Goal: Task Accomplishment & Management: Manage account settings

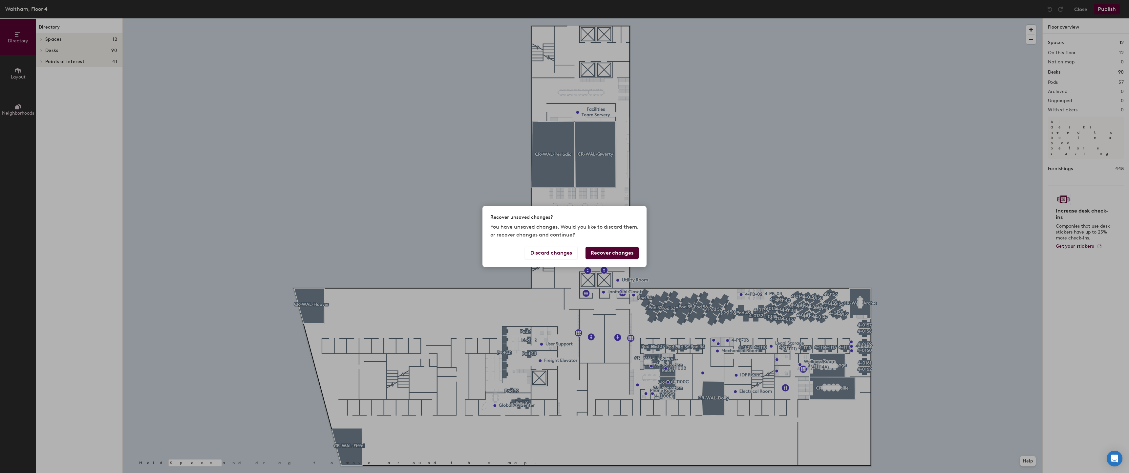
click at [605, 254] on button "Recover changes" at bounding box center [611, 252] width 53 height 12
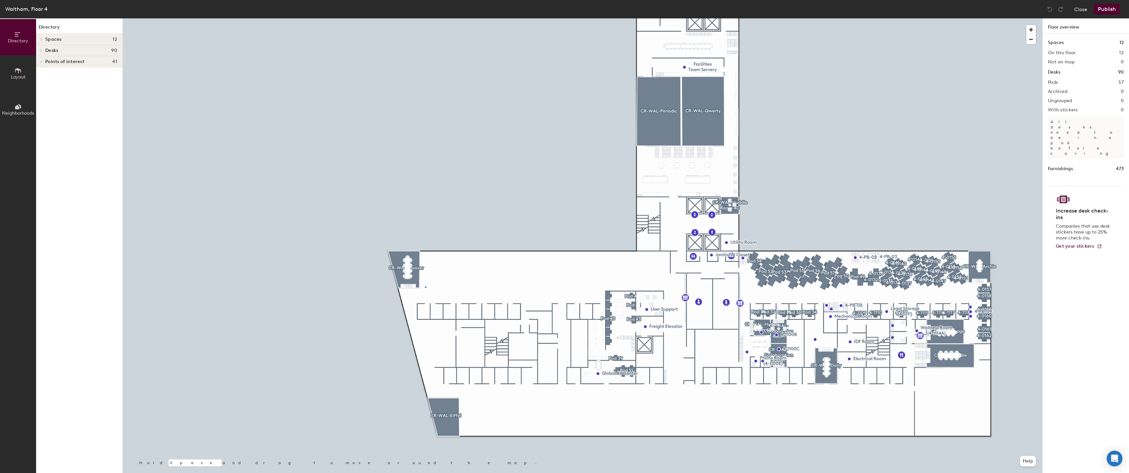
click at [425, 18] on div at bounding box center [583, 18] width 920 height 0
click at [401, 18] on div at bounding box center [583, 18] width 920 height 0
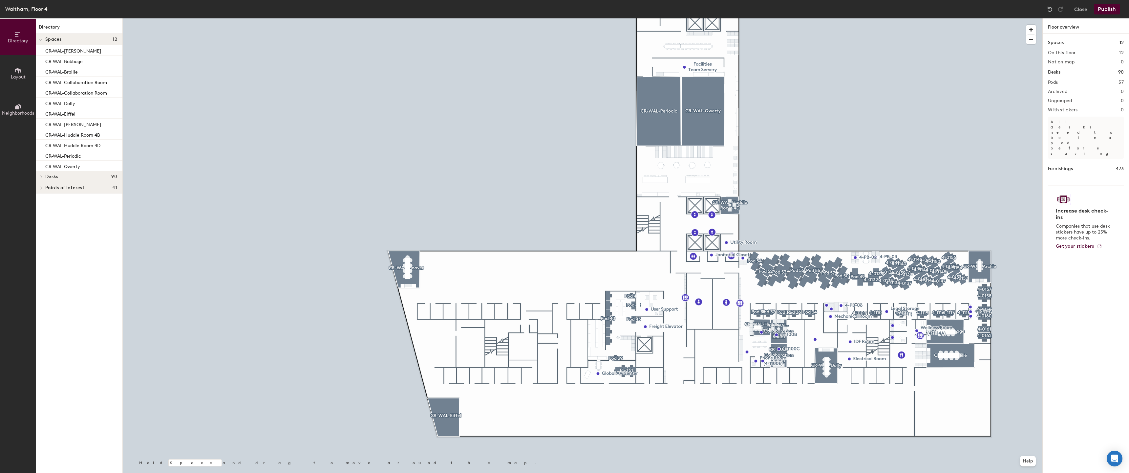
click at [411, 18] on div at bounding box center [583, 18] width 920 height 0
click at [413, 18] on div at bounding box center [583, 18] width 920 height 0
click at [900, 18] on div at bounding box center [583, 18] width 920 height 0
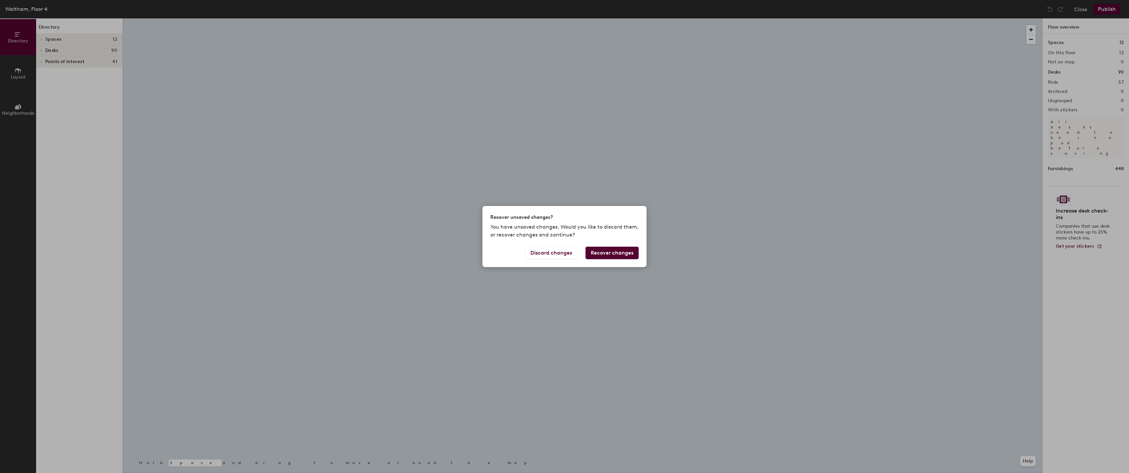
click at [600, 252] on button "Recover changes" at bounding box center [611, 252] width 53 height 12
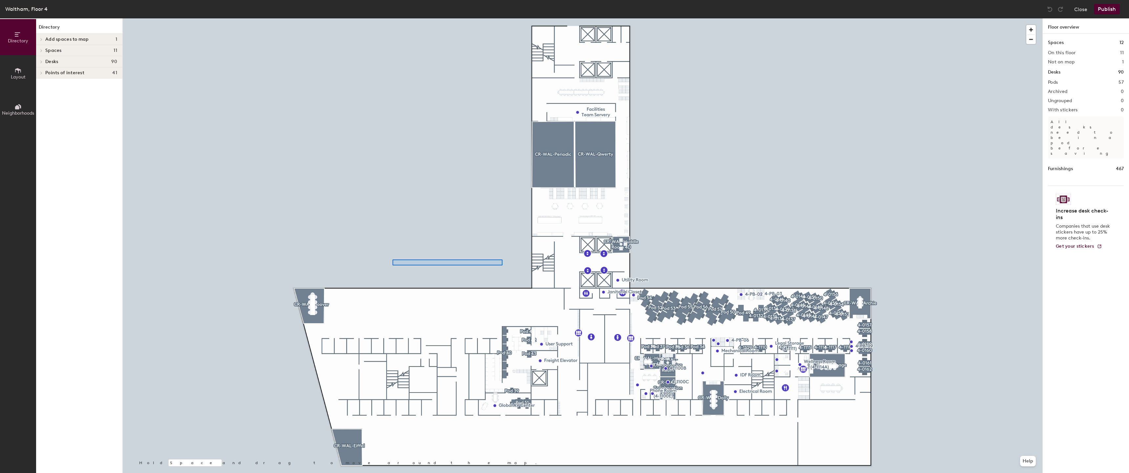
click at [392, 18] on div at bounding box center [583, 18] width 920 height 0
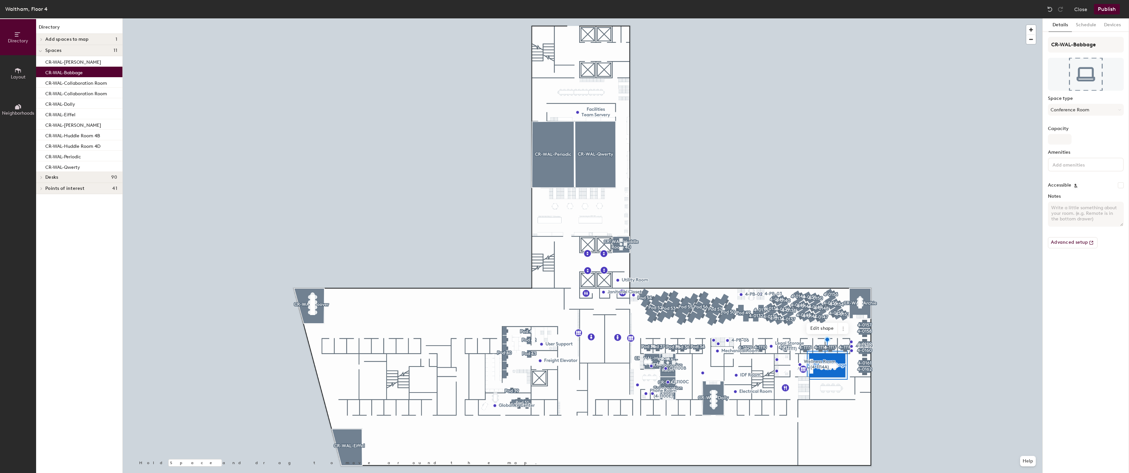
click at [22, 77] on span "Layout" at bounding box center [18, 77] width 15 height 6
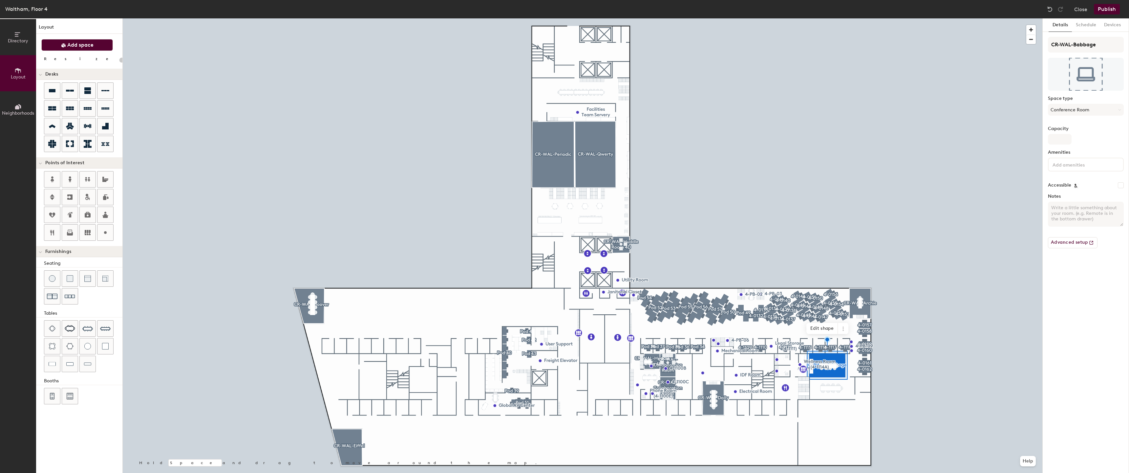
click at [79, 47] on span "Add space" at bounding box center [80, 45] width 26 height 7
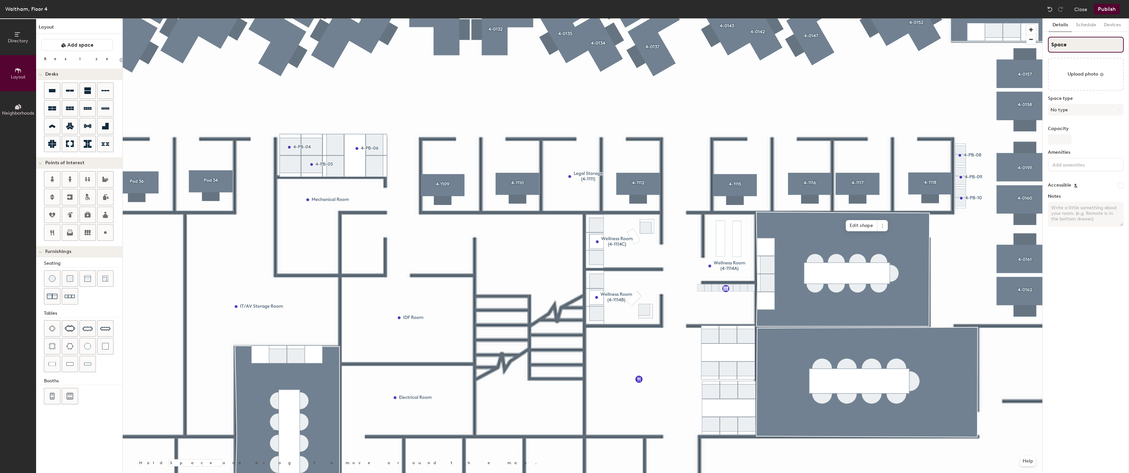
click at [1095, 45] on input "Space" at bounding box center [1086, 45] width 76 height 16
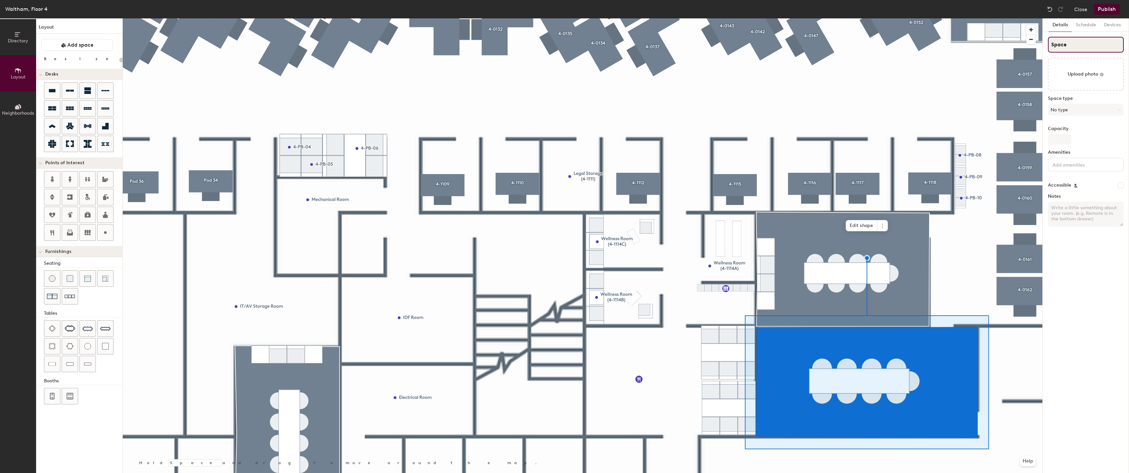
type input "20"
click at [1095, 45] on input "Space" at bounding box center [1086, 45] width 76 height 16
type input "C"
type input "20"
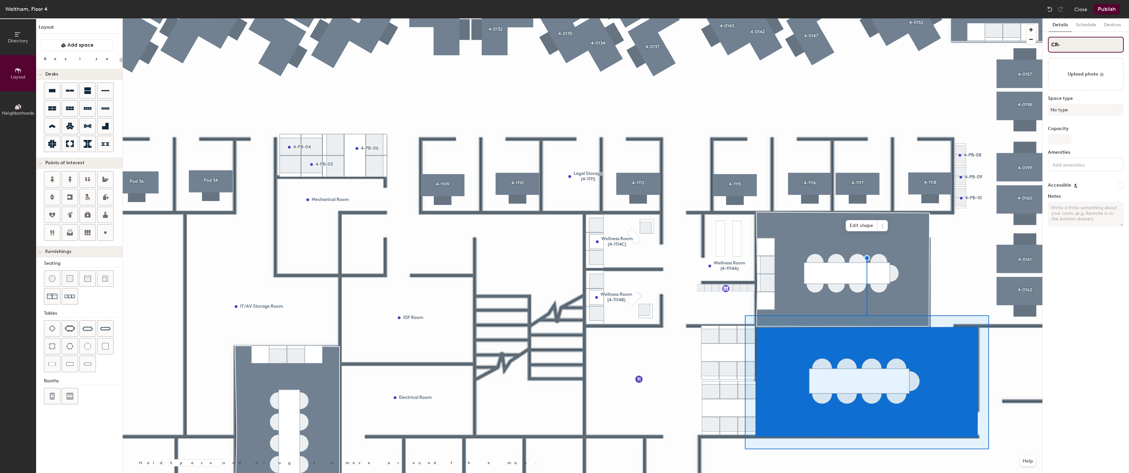
type input "CR-W"
type input "20"
type input "CR-WAL"
type input "20"
type input "CR-WAL"
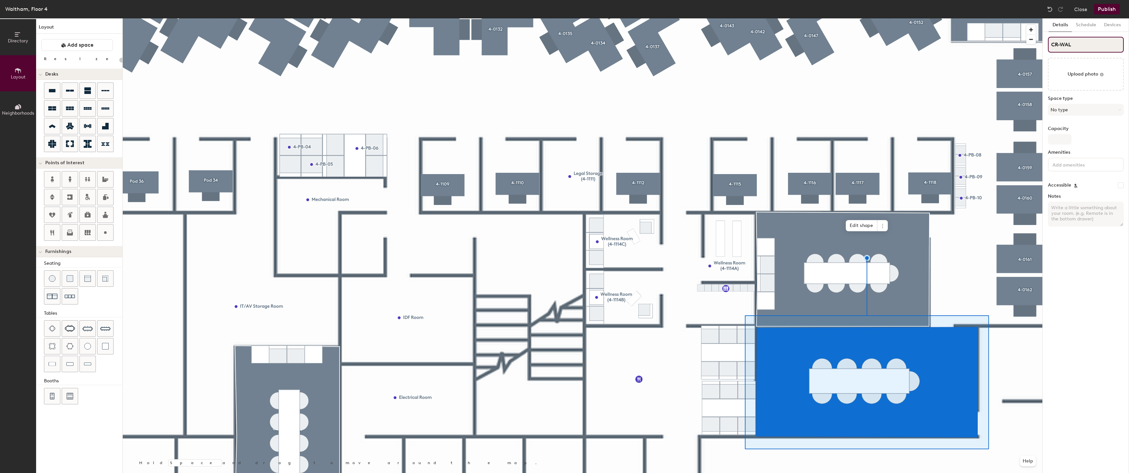
type input "20"
type input "CR-WAL-"
type input "20"
type input "CR-WAL-B"
type input "20"
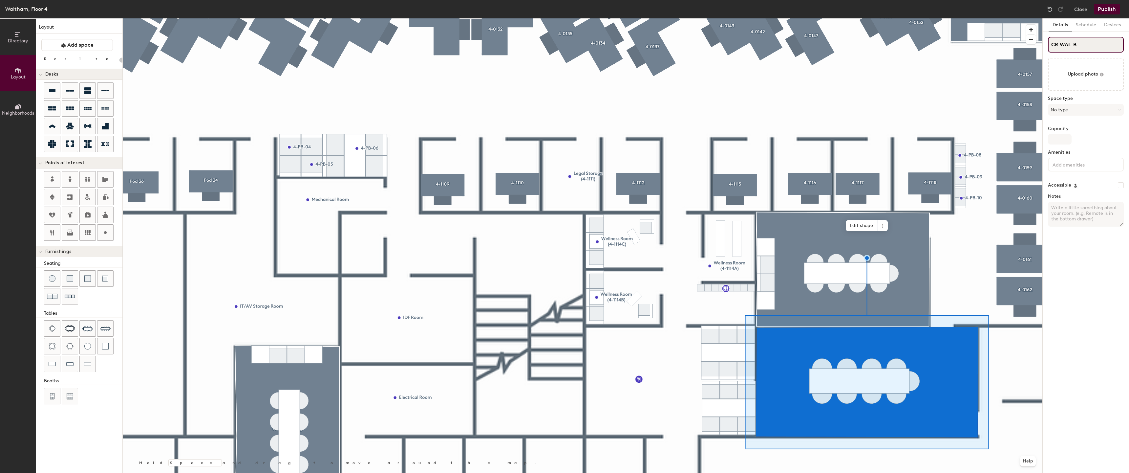
type input "CR-WAL-Br"
type input "20"
type input "CR-WAL-Brai"
type input "20"
type input "CR-WAL-Brail"
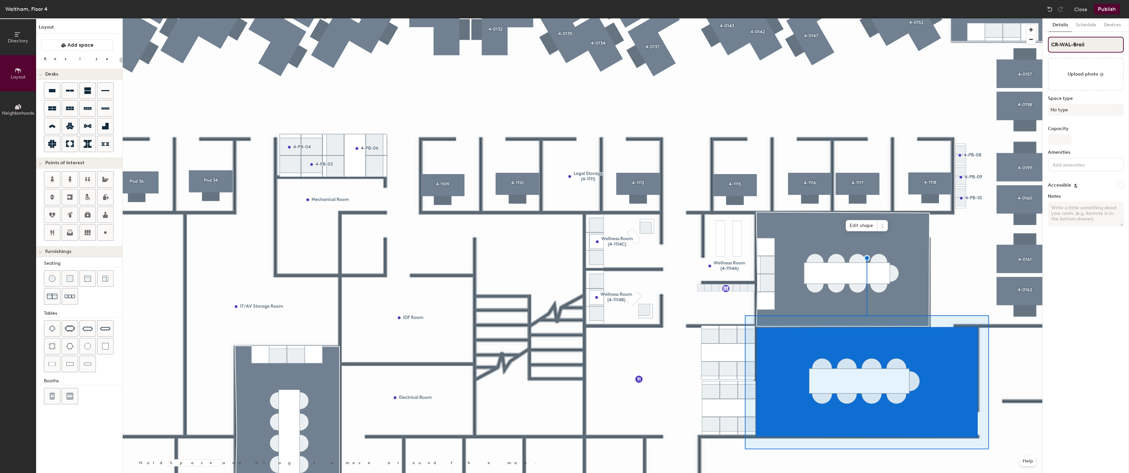
type input "20"
type input "CR-WAL-Braill"
type input "20"
type input "CR-WAL-Braillle"
type input "20"
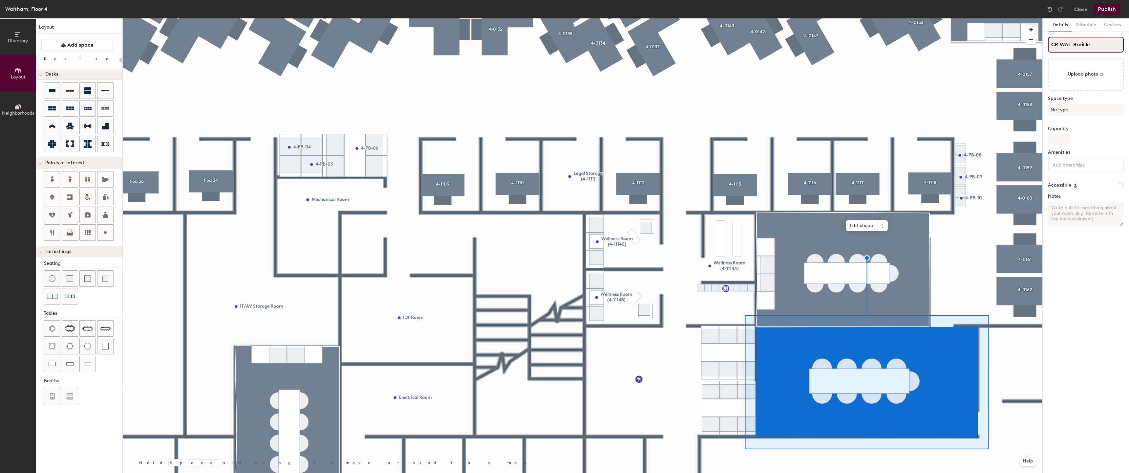
type input "CR-WAL-Braillle"
type input "20"
type input "CR-WAL-Brailll"
type input "20"
type input "CR-WAL-Braill"
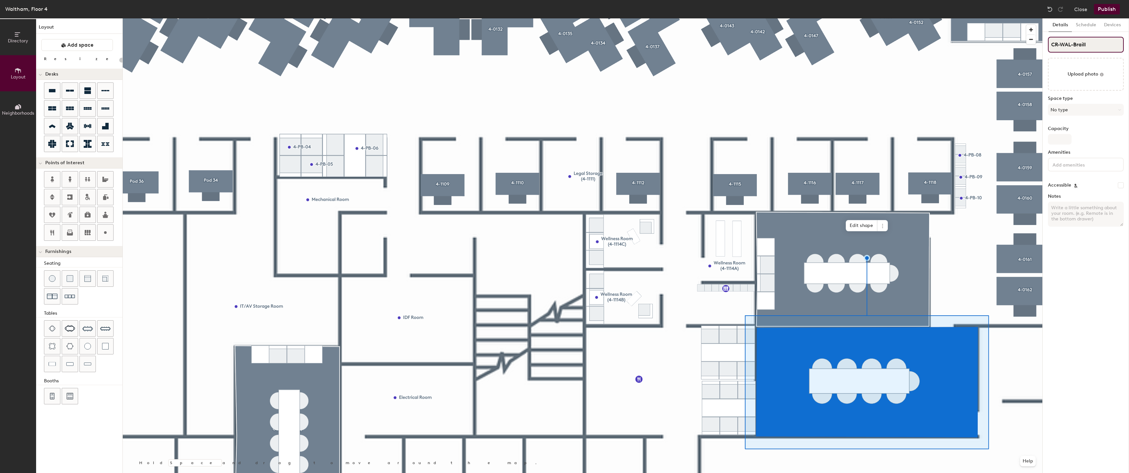
type input "20"
type input "CR-WAL-Braille"
type input "20"
type input "CR-WAL-Braille"
type input "20"
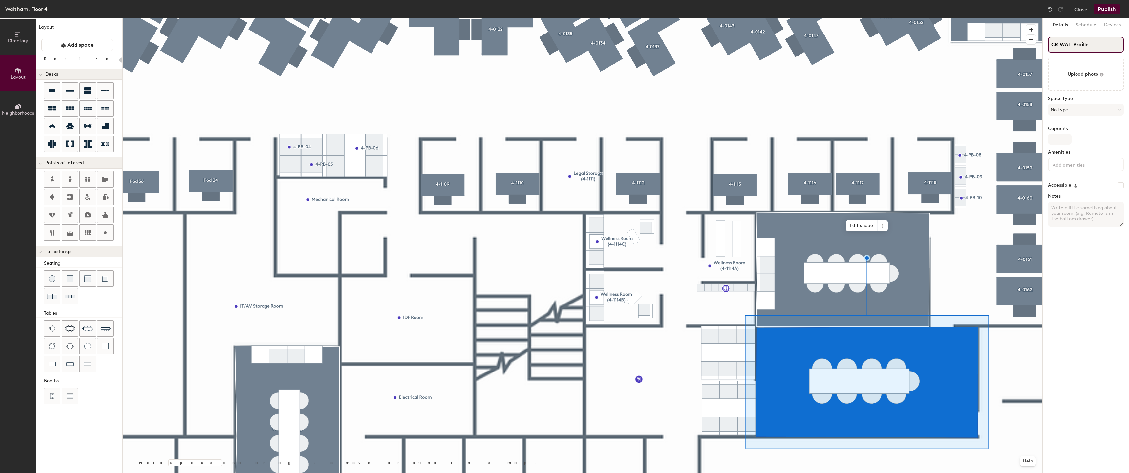
type input "CR-WAL-Braille"
type input "20"
type input "CR-WAL-Braille"
click at [1078, 106] on button "No type" at bounding box center [1086, 110] width 76 height 12
click at [1070, 183] on div "Conference Room" at bounding box center [1088, 185] width 81 height 10
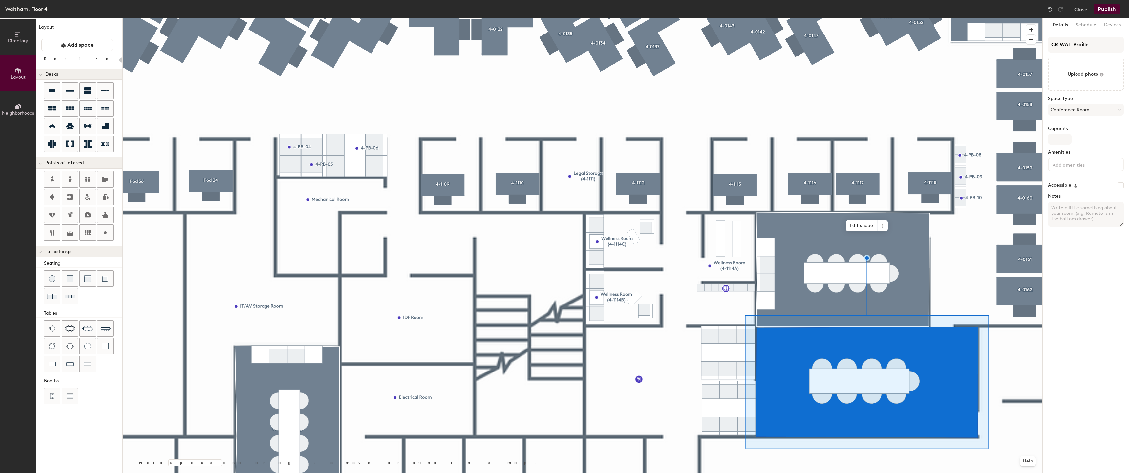
click at [1093, 140] on div "Capacity" at bounding box center [1086, 135] width 76 height 18
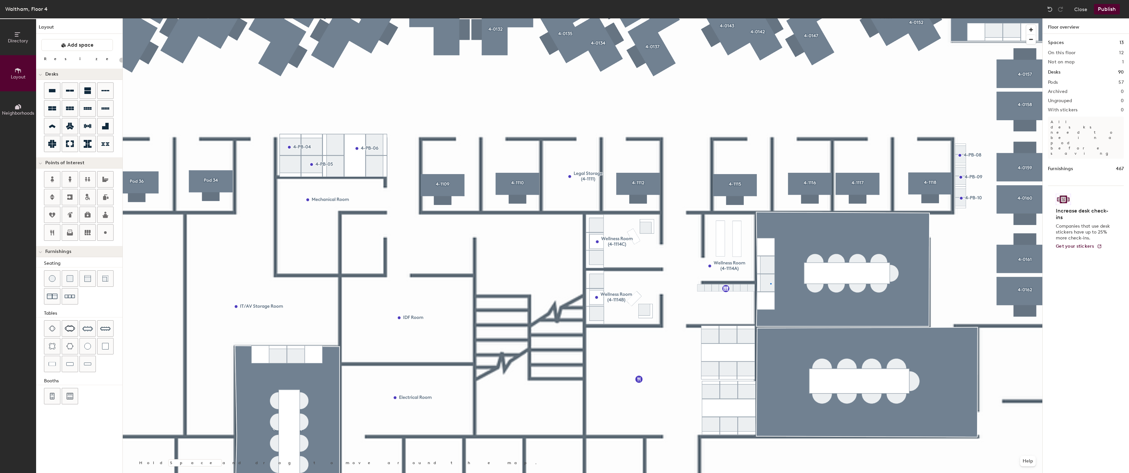
click at [770, 18] on div at bounding box center [583, 18] width 920 height 0
click at [88, 363] on img at bounding box center [87, 363] width 7 height 7
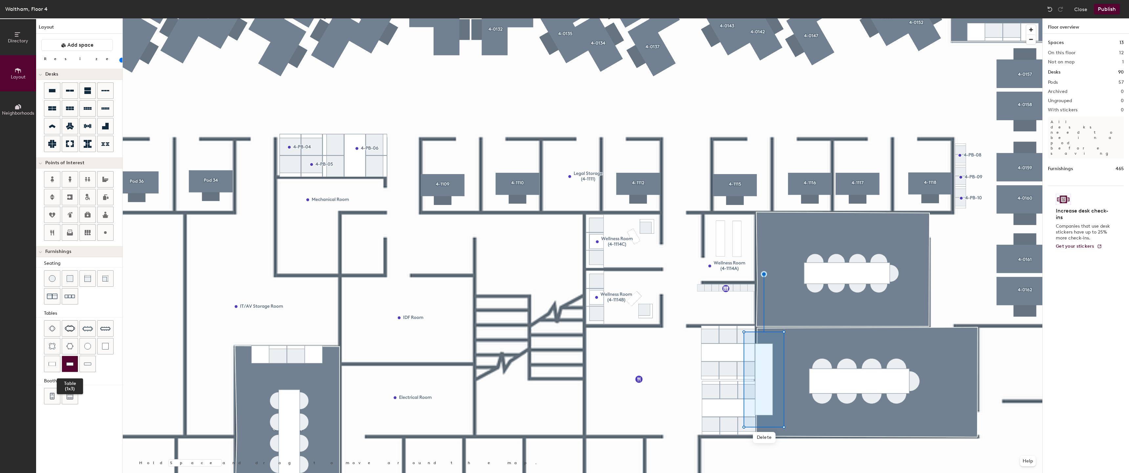
click at [74, 365] on div at bounding box center [70, 364] width 16 height 16
type input "20"
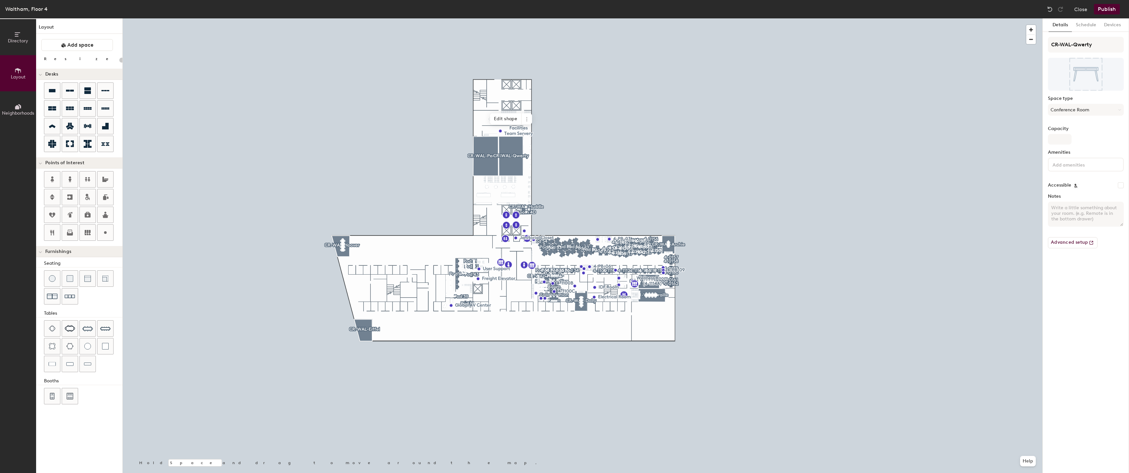
click at [491, 18] on div at bounding box center [583, 18] width 920 height 0
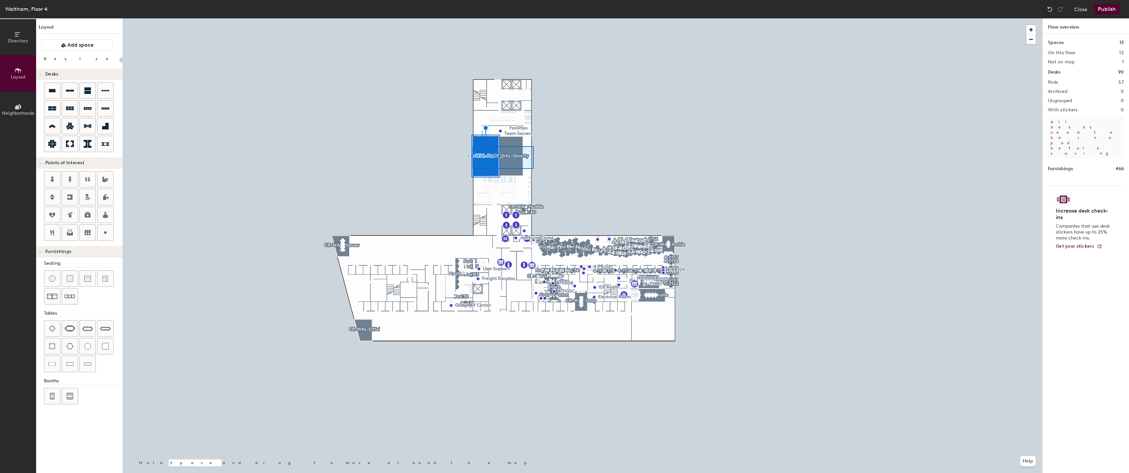
click at [473, 18] on div at bounding box center [583, 18] width 920 height 0
click at [520, 18] on div at bounding box center [583, 18] width 920 height 0
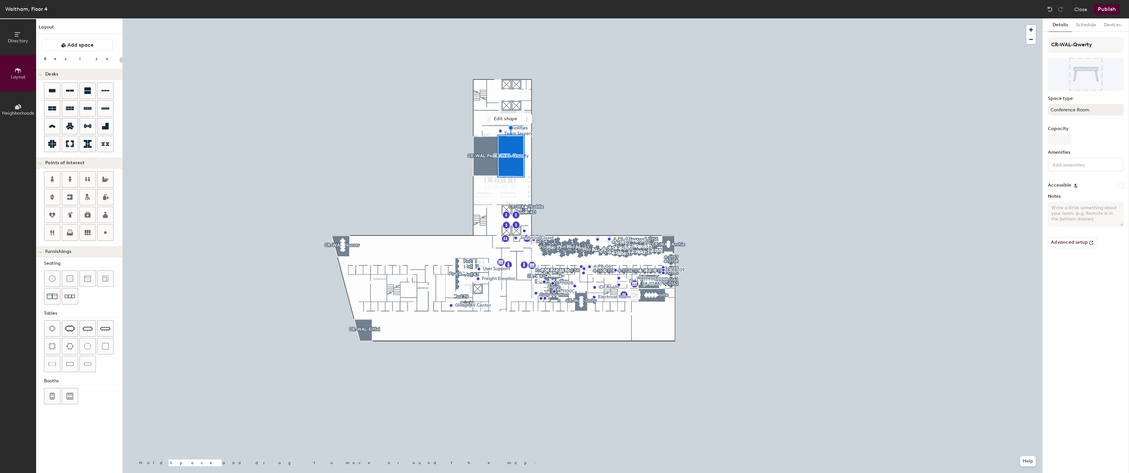
click at [1091, 110] on button "Conference Room" at bounding box center [1086, 110] width 76 height 12
click at [1077, 28] on button "Schedule" at bounding box center [1086, 24] width 28 height 13
click at [1098, 46] on button "On-demand" at bounding box center [1086, 51] width 76 height 12
click at [1059, 87] on div "Request-only" at bounding box center [1085, 87] width 75 height 10
click at [1096, 48] on input "CR-WAL-Periodic" at bounding box center [1086, 45] width 76 height 16
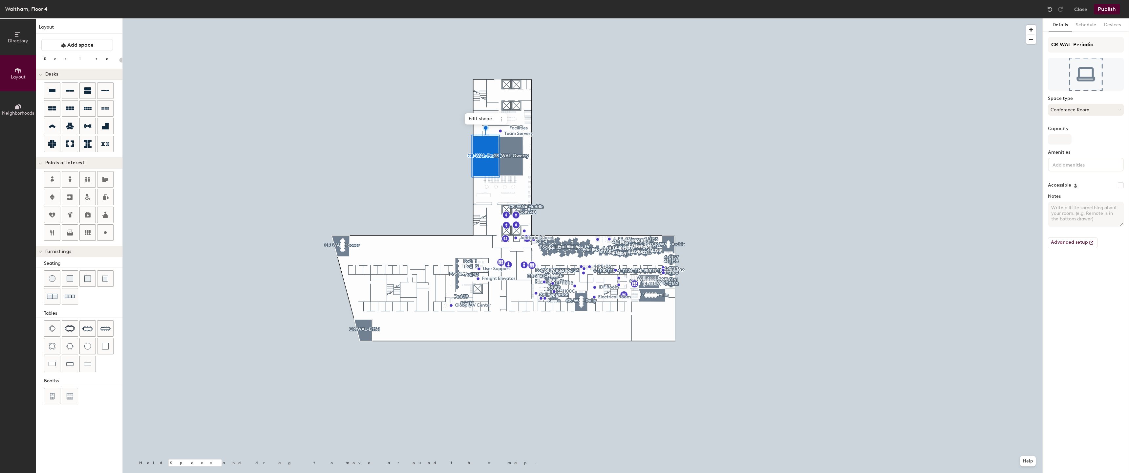
click at [1070, 111] on button "Conference Room" at bounding box center [1086, 110] width 76 height 12
click at [1083, 28] on button "Schedule" at bounding box center [1086, 24] width 28 height 13
click at [1077, 49] on button "On-demand" at bounding box center [1086, 51] width 76 height 12
click at [1070, 88] on div "Request-only" at bounding box center [1085, 87] width 75 height 10
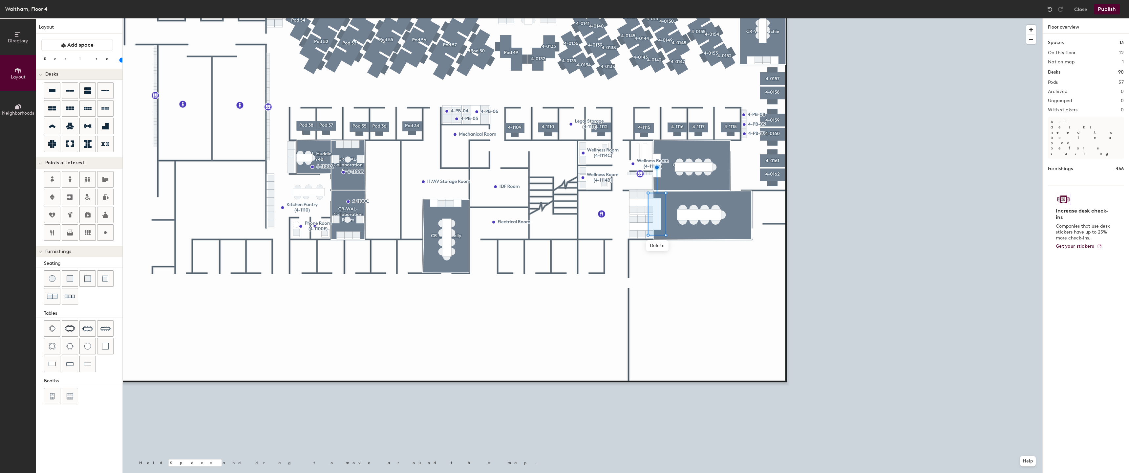
click at [747, 18] on div at bounding box center [583, 18] width 920 height 0
click at [756, 18] on div at bounding box center [583, 18] width 920 height 0
click at [753, 18] on div at bounding box center [583, 18] width 920 height 0
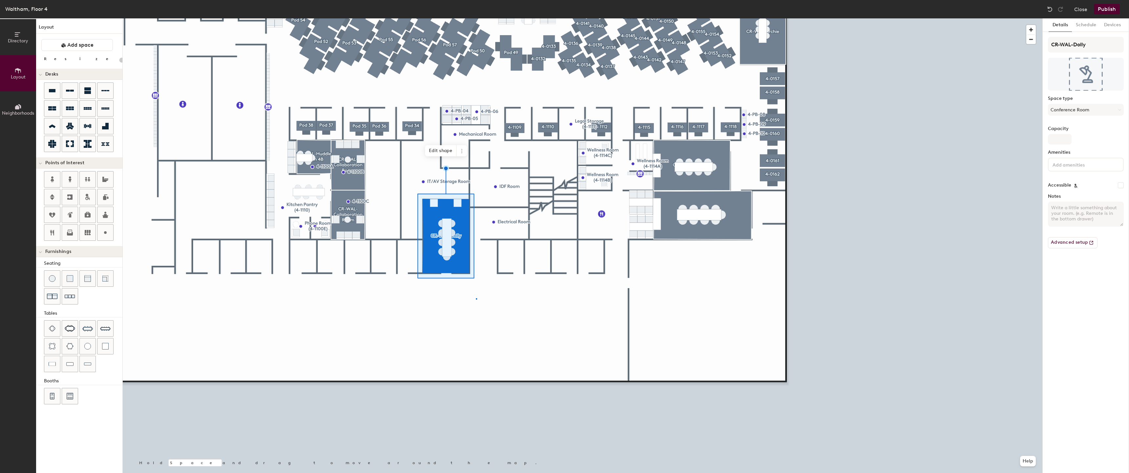
click at [476, 18] on div at bounding box center [583, 18] width 920 height 0
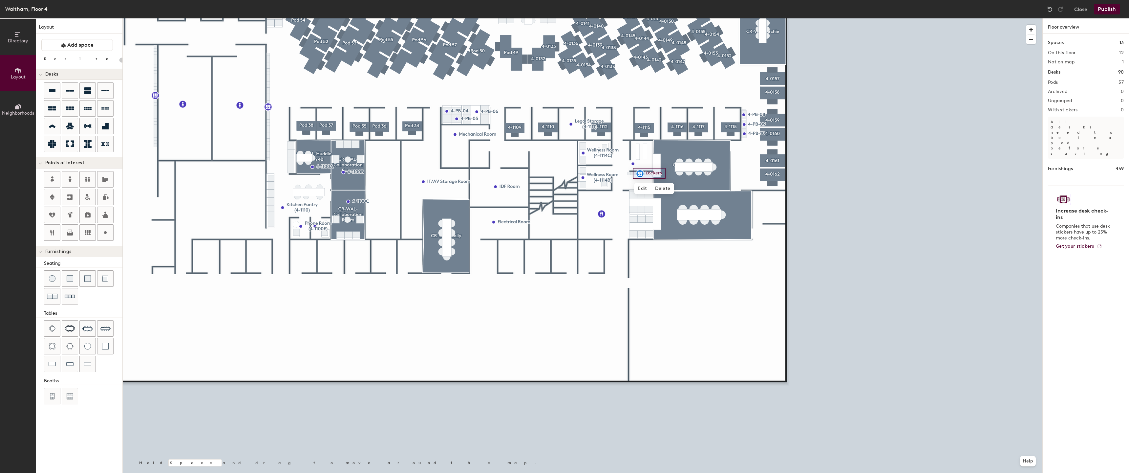
type input "20"
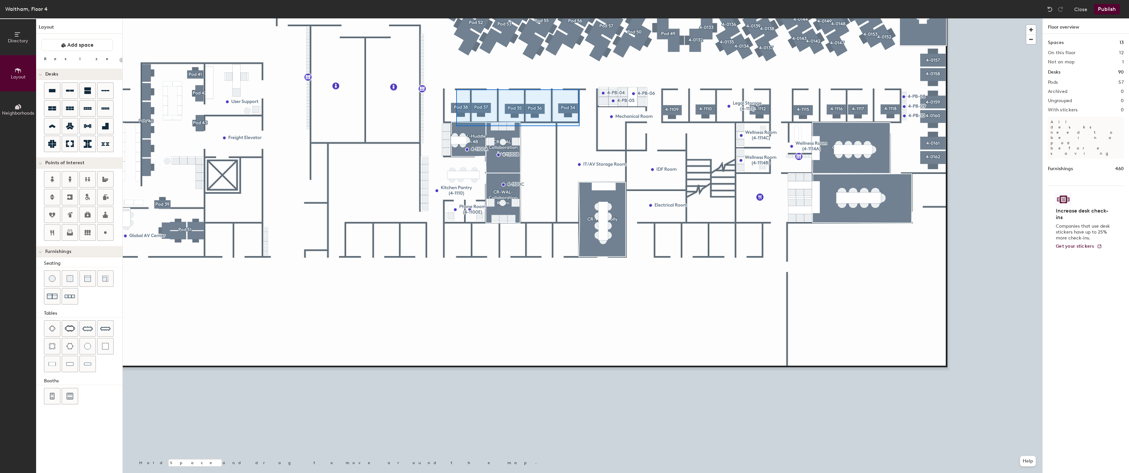
click at [456, 18] on div at bounding box center [583, 18] width 920 height 0
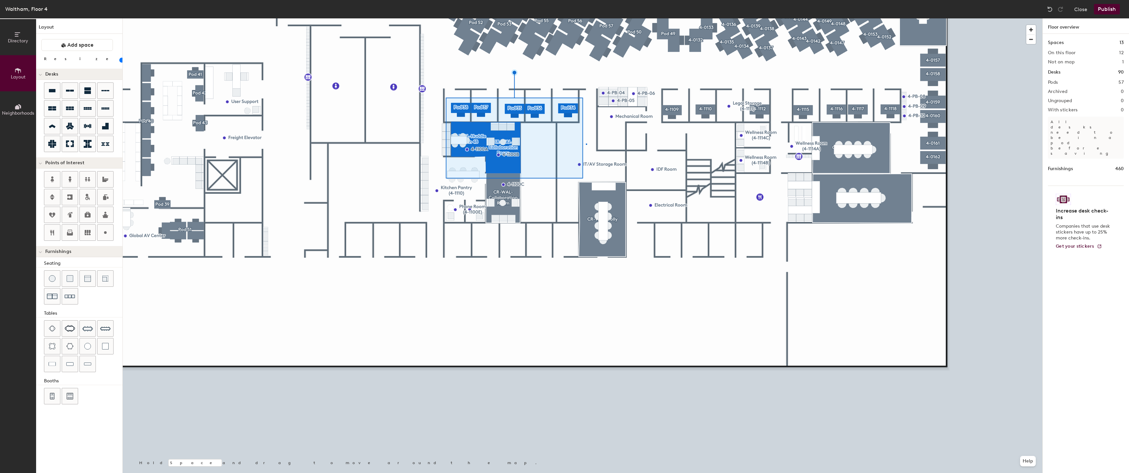
click at [586, 18] on div at bounding box center [583, 18] width 920 height 0
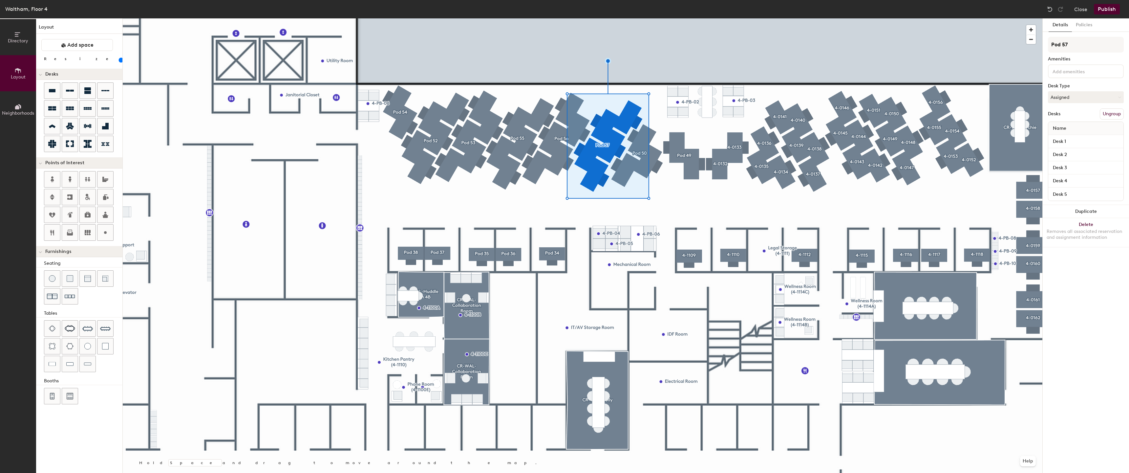
click at [649, 18] on div at bounding box center [583, 18] width 920 height 0
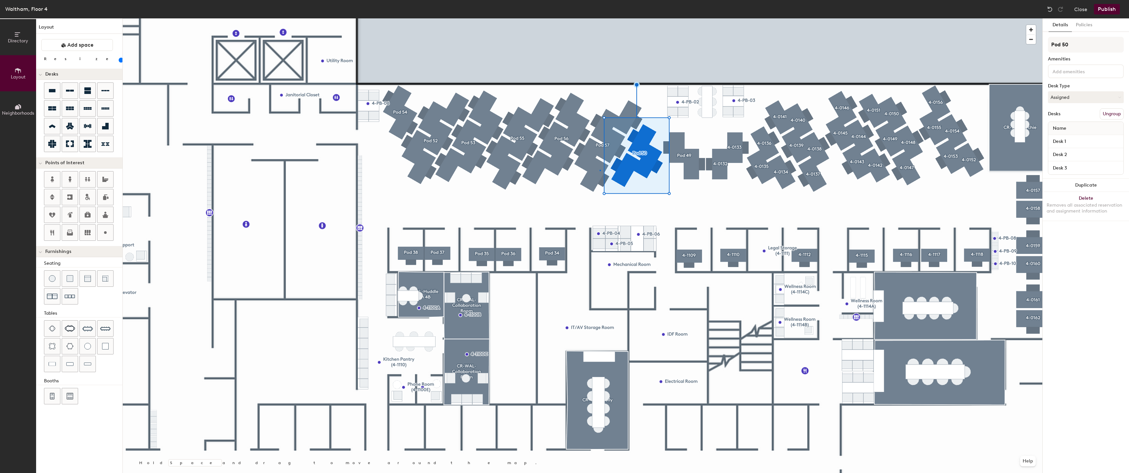
click at [600, 18] on div at bounding box center [583, 18] width 920 height 0
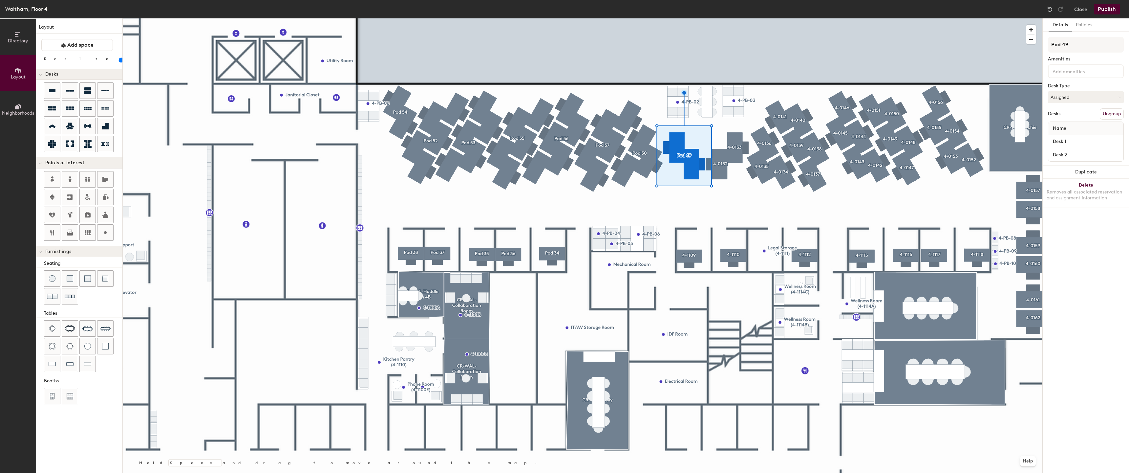
click at [640, 18] on div at bounding box center [583, 18] width 920 height 0
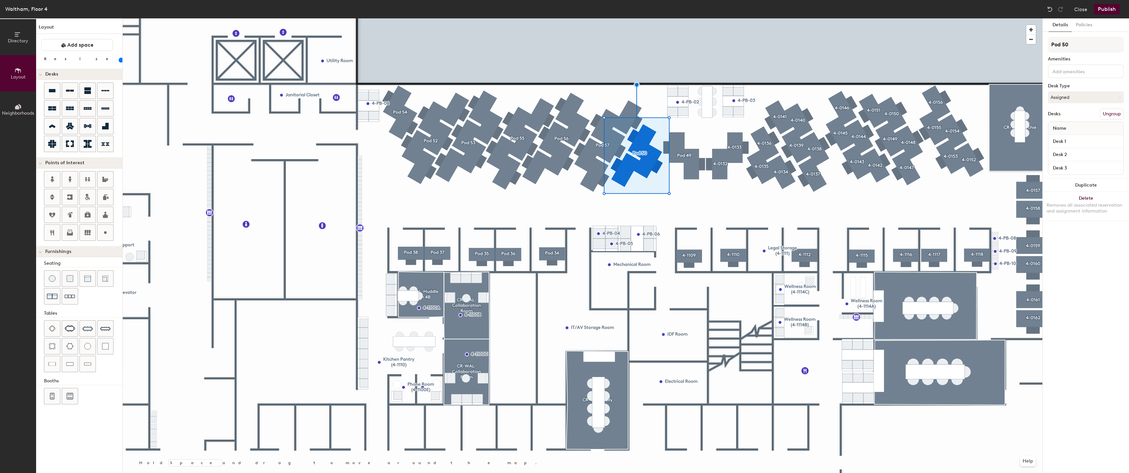
click at [679, 18] on div at bounding box center [583, 18] width 920 height 0
type input "100"
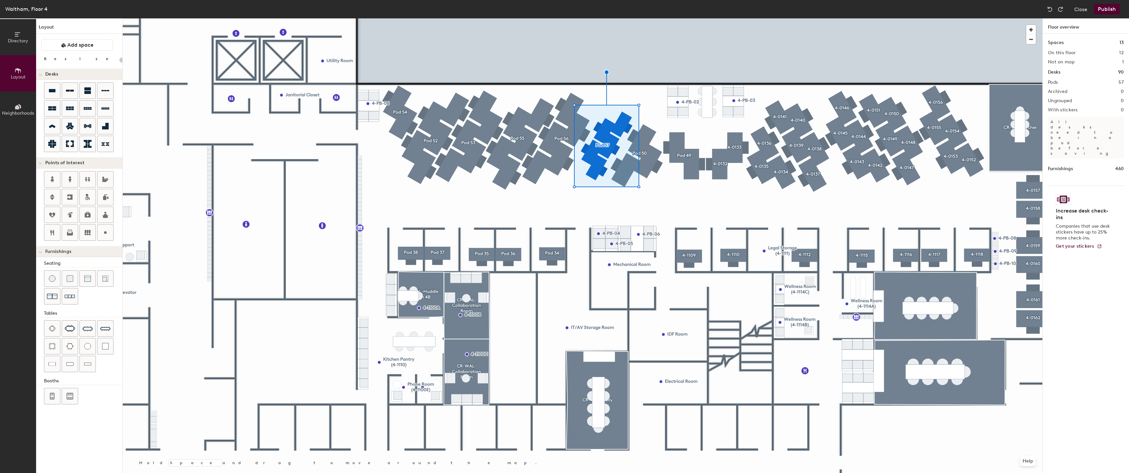
click at [787, 18] on div at bounding box center [583, 18] width 920 height 0
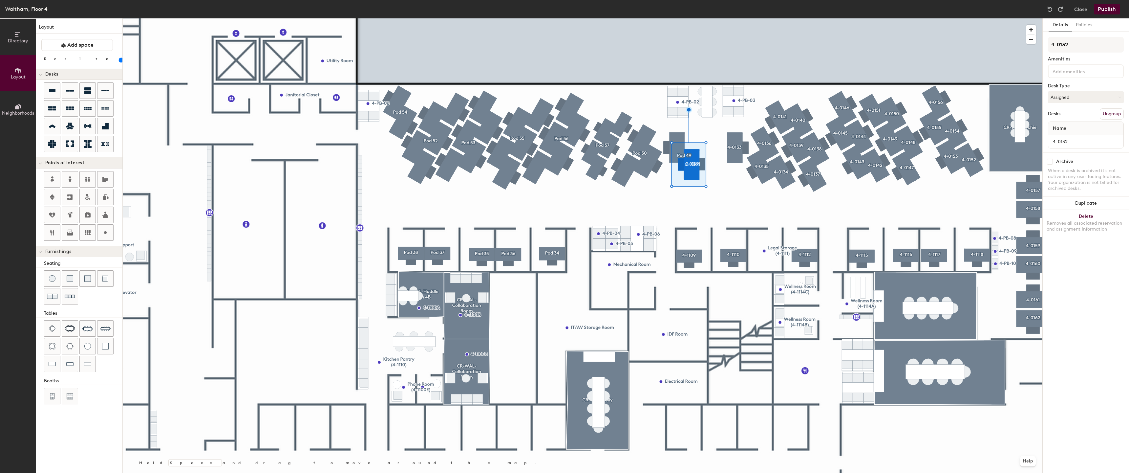
click at [733, 18] on div at bounding box center [583, 18] width 920 height 0
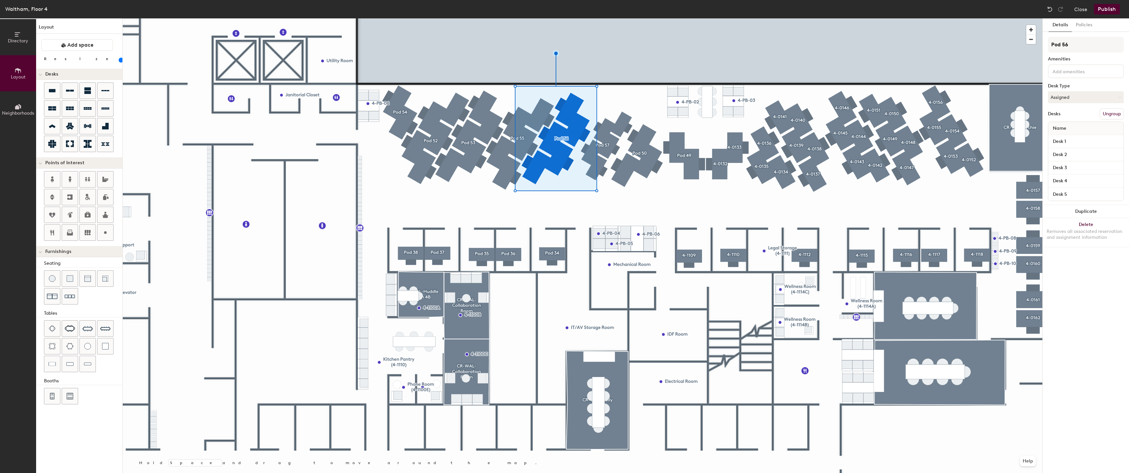
click at [119, 59] on input "range" at bounding box center [119, 59] width 0 height 5
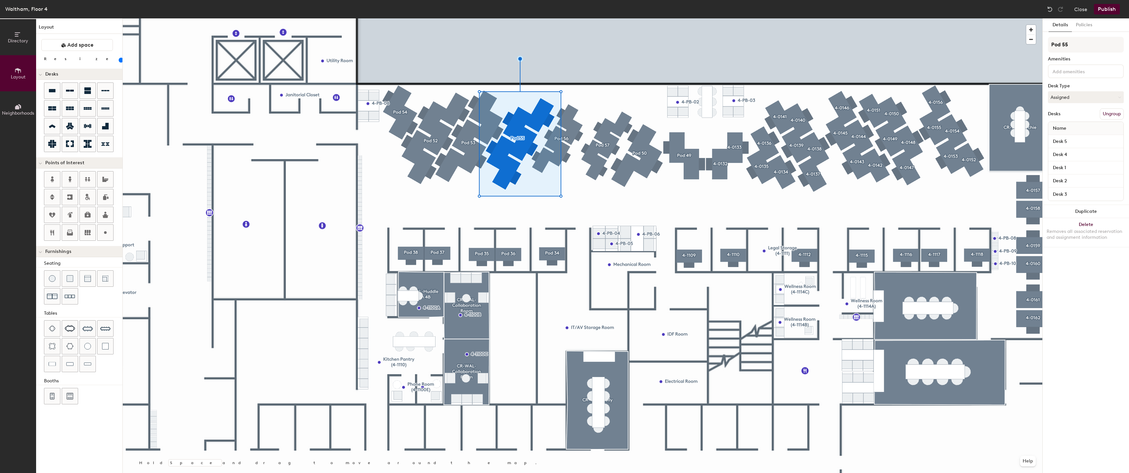
click at [119, 60] on input "range" at bounding box center [119, 59] width 0 height 5
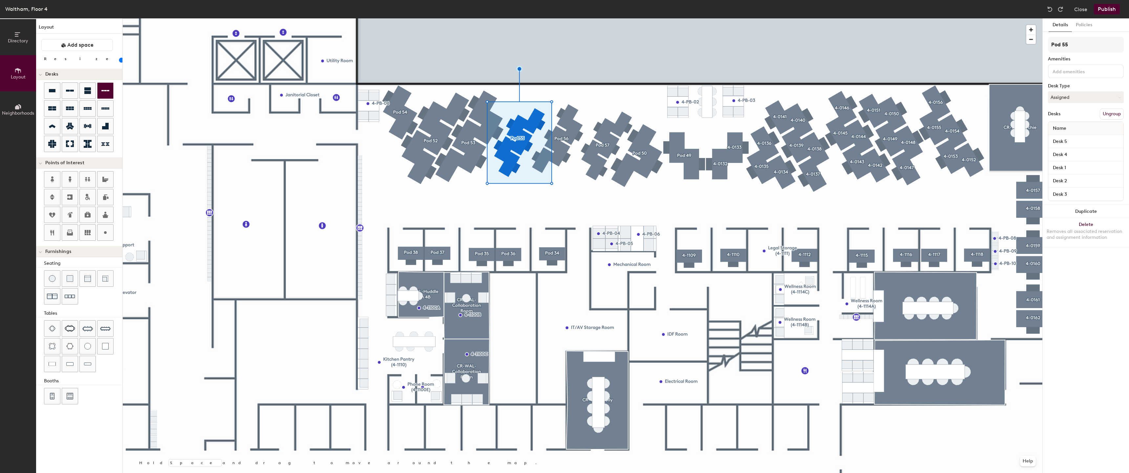
click at [558, 18] on div at bounding box center [583, 18] width 920 height 0
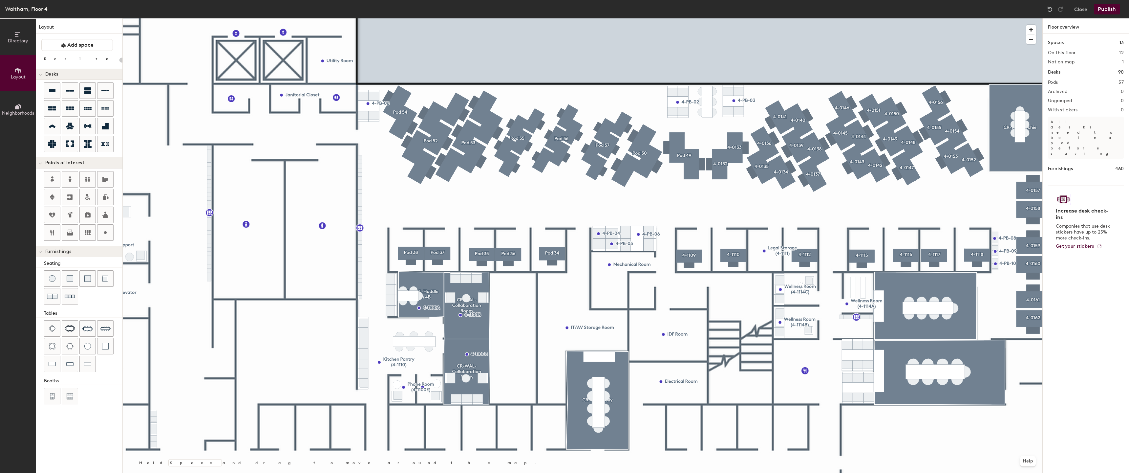
type input "20"
